Goal: Book appointment/travel/reservation

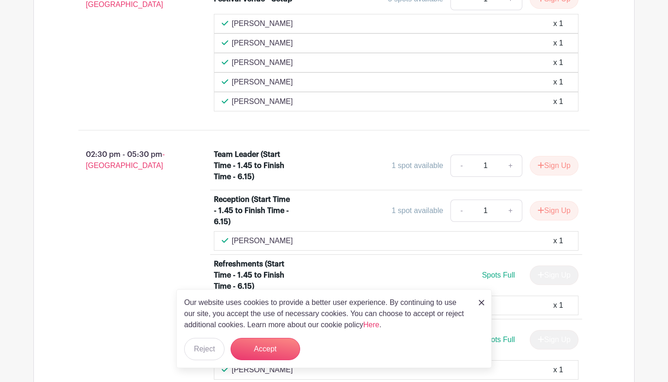
scroll to position [739, 0]
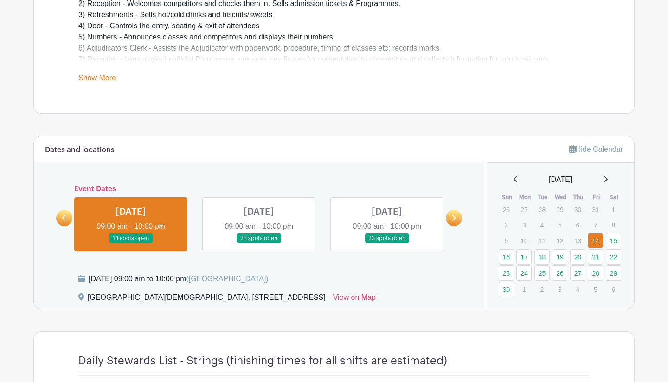
scroll to position [344, 0]
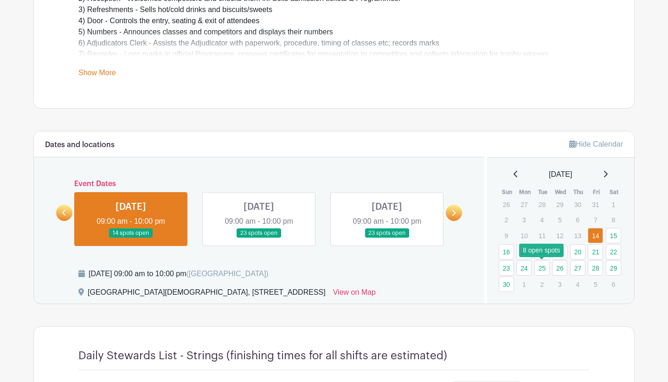
click at [545, 267] on link "25" at bounding box center [542, 267] width 15 height 15
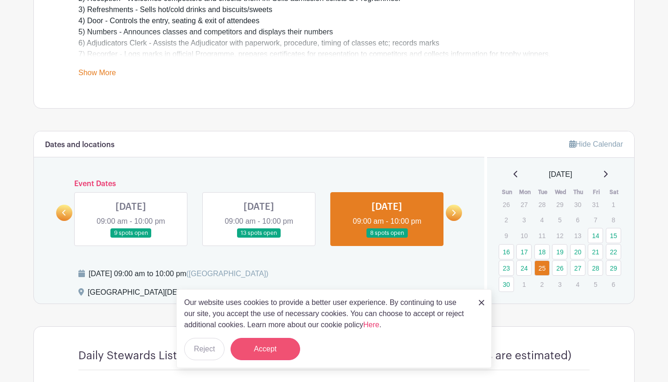
click at [286, 345] on button "Accept" at bounding box center [266, 349] width 70 height 22
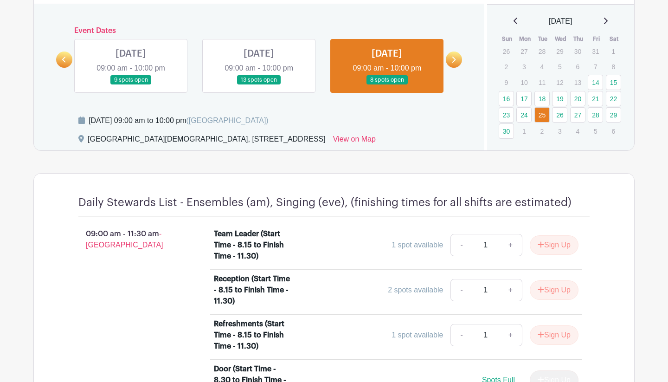
scroll to position [492, 0]
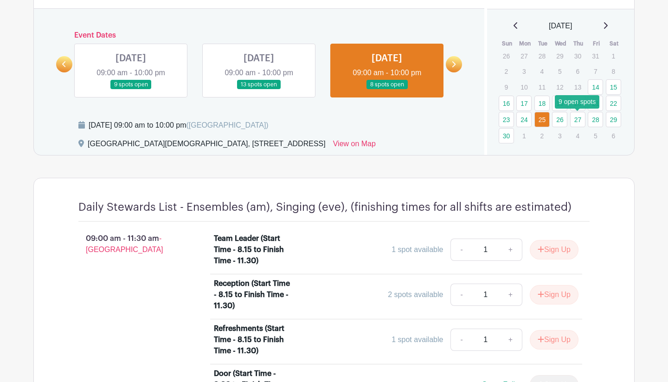
click at [579, 119] on link "27" at bounding box center [577, 119] width 15 height 15
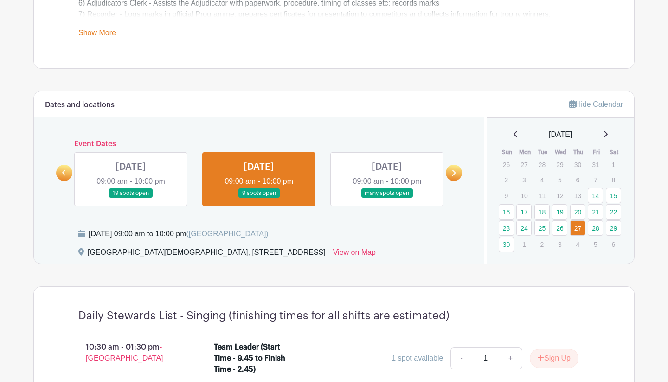
scroll to position [368, 0]
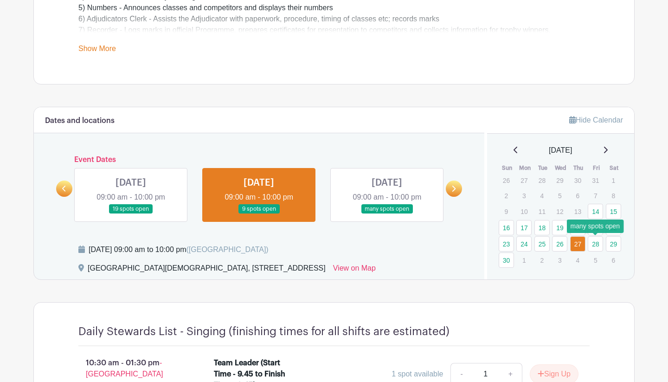
click at [595, 242] on link "28" at bounding box center [595, 243] width 15 height 15
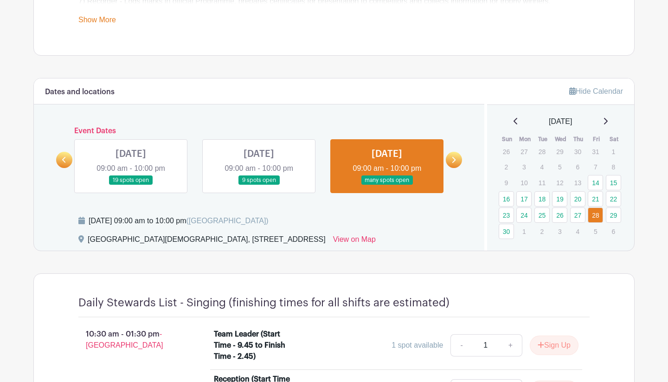
scroll to position [396, 0]
